Goal: Transaction & Acquisition: Purchase product/service

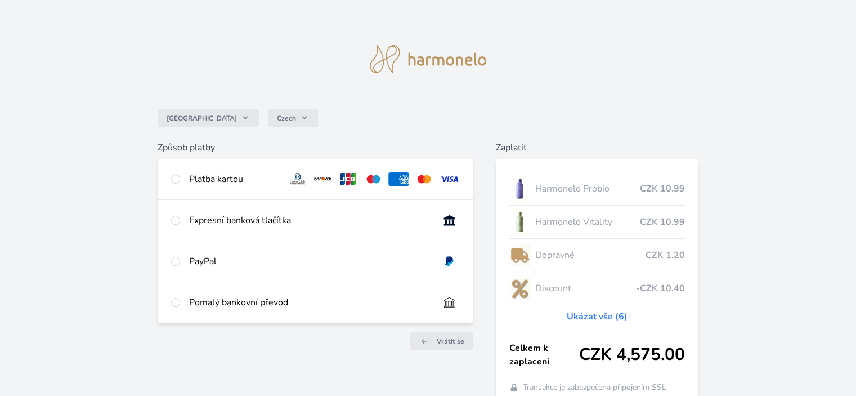
click at [224, 179] on div "Platba kartou" at bounding box center [233, 179] width 89 height 14
radio input "true"
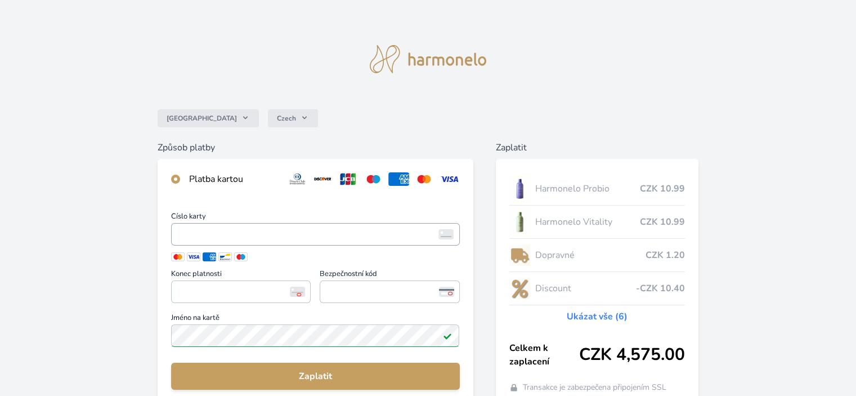
click at [209, 222] on label "Číslo karty <p>Your browser does not support iframes.</p>" at bounding box center [315, 230] width 288 height 35
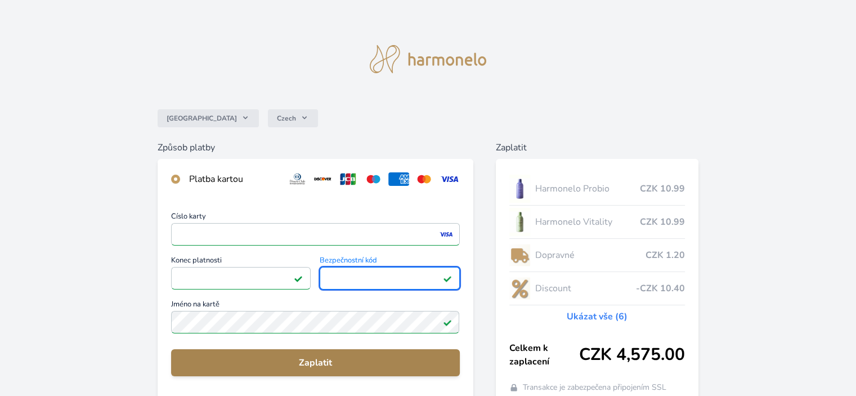
click at [322, 358] on span "Zaplatit" at bounding box center [315, 363] width 270 height 14
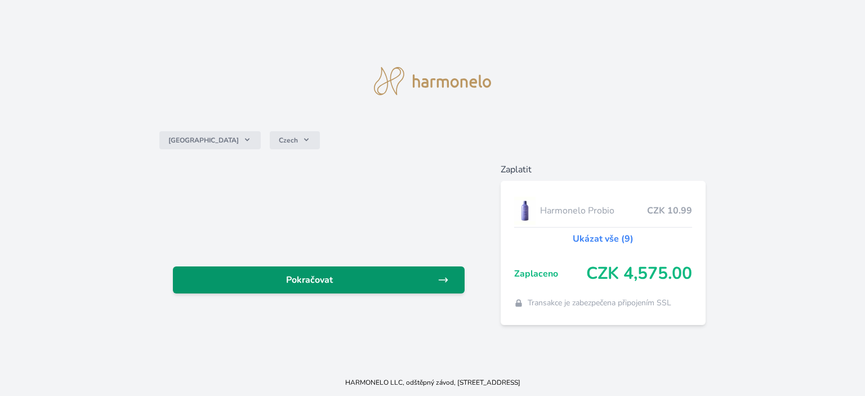
click at [367, 285] on span "Pokračovat" at bounding box center [310, 280] width 256 height 14
